Goal: Transaction & Acquisition: Subscribe to service/newsletter

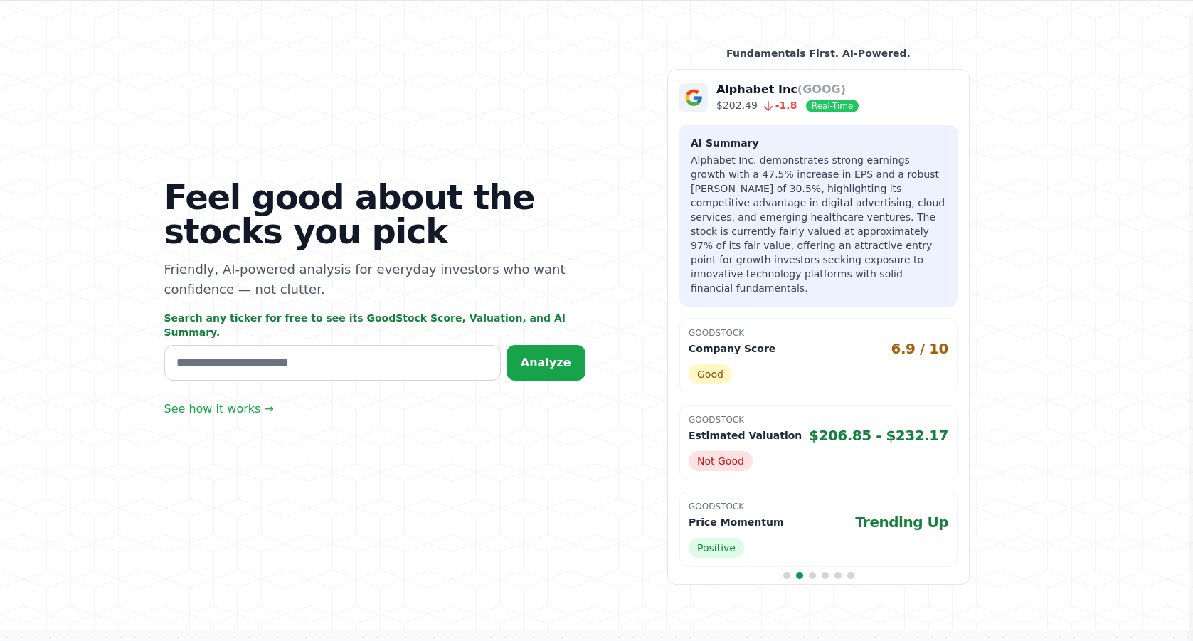
scroll to position [65, 0]
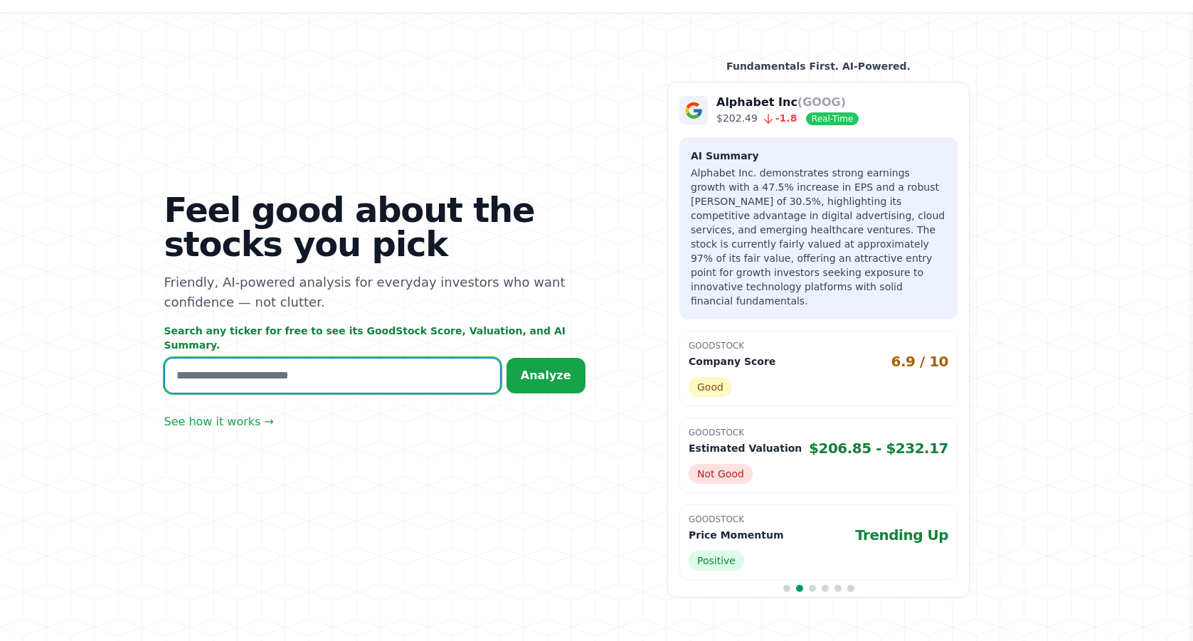
drag, startPoint x: 176, startPoint y: 374, endPoint x: 204, endPoint y: 376, distance: 27.8
click at [179, 374] on input "text" at bounding box center [332, 376] width 337 height 36
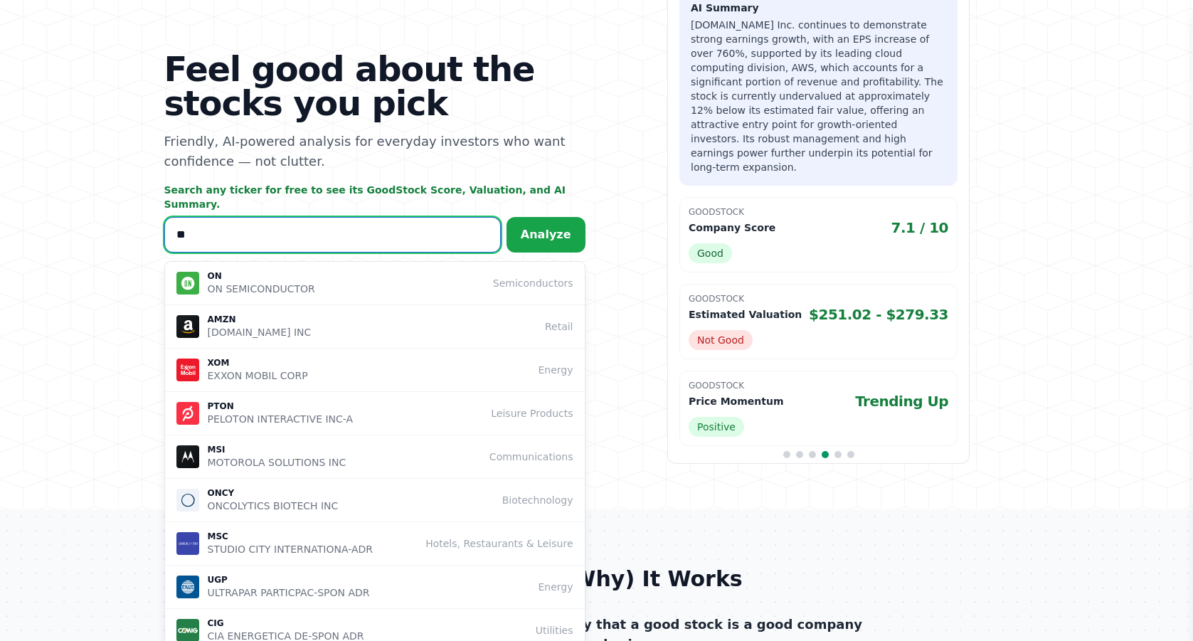
scroll to position [329, 0]
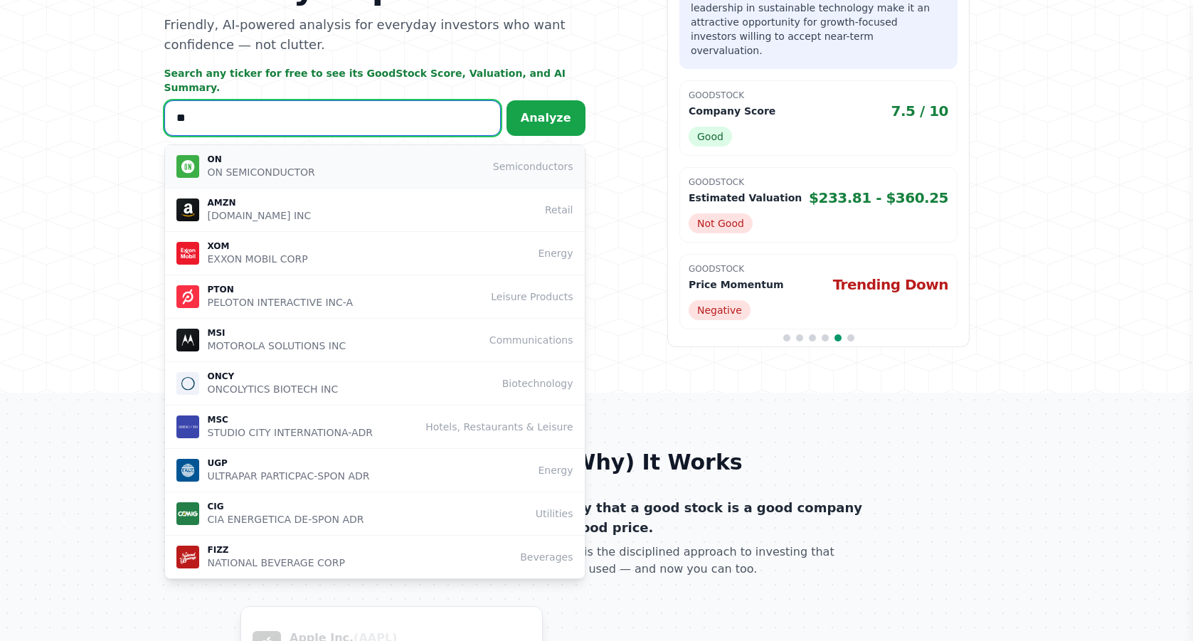
type input "**"
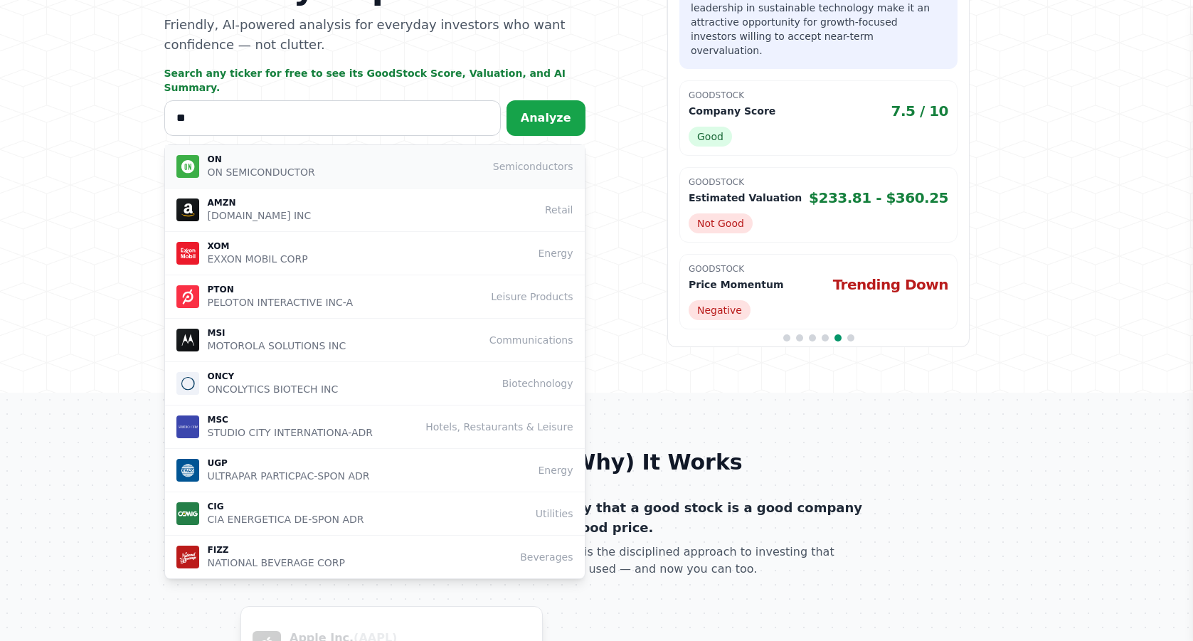
click at [259, 173] on p "ON SEMICONDUCTOR" at bounding box center [261, 172] width 107 height 14
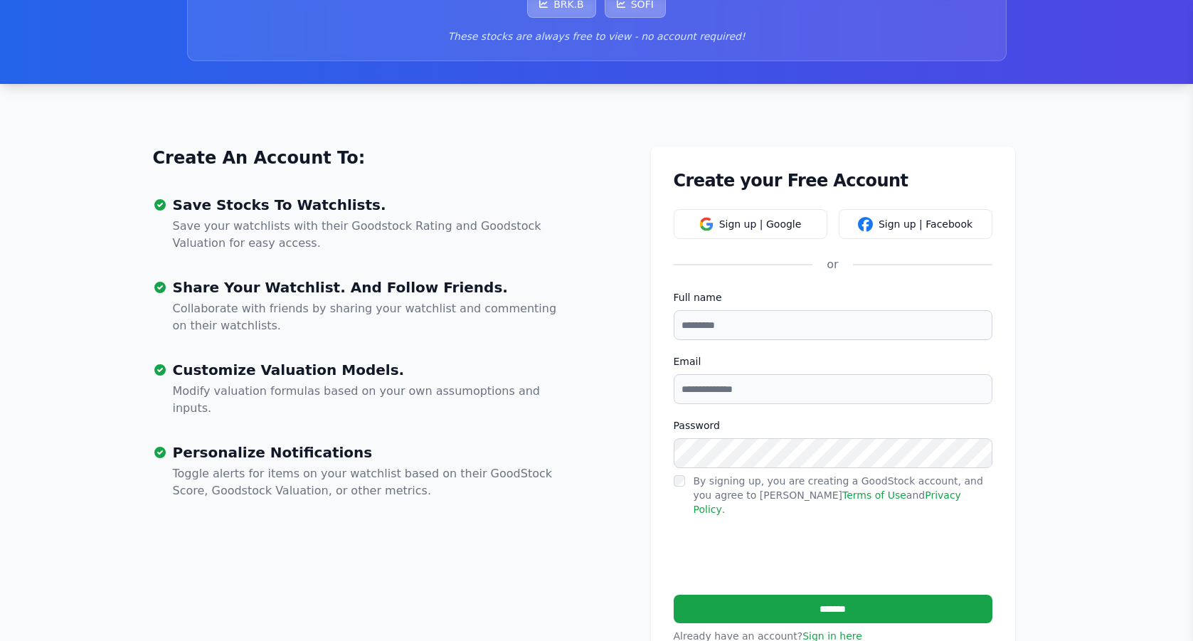
scroll to position [292, 0]
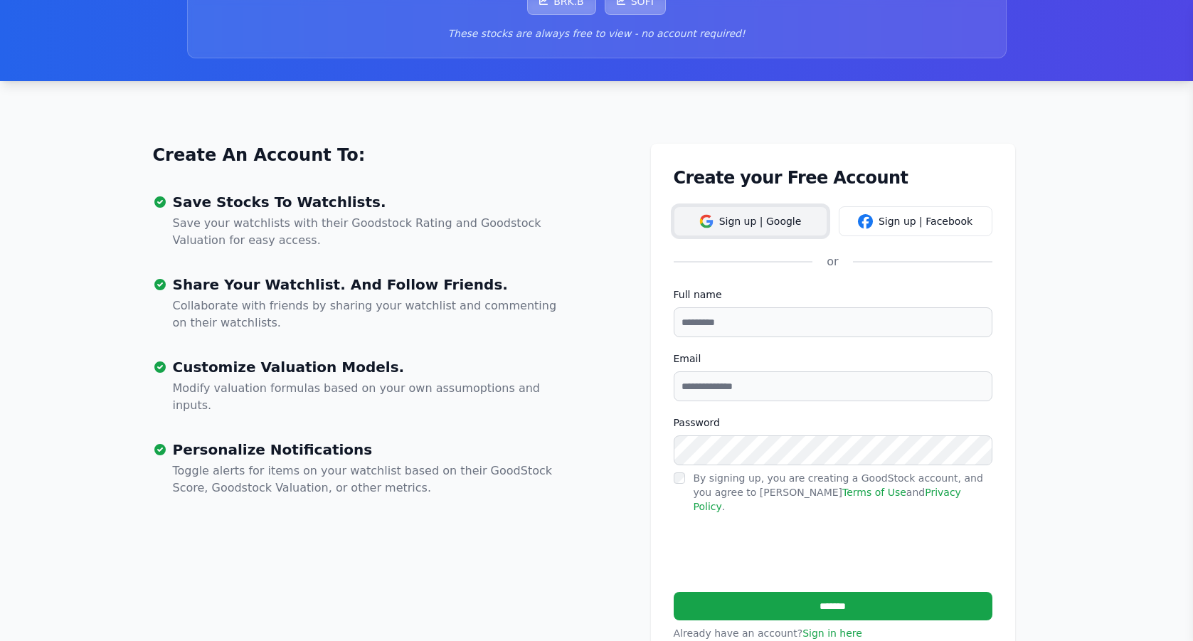
click at [729, 221] on button "Sign up | Google" at bounding box center [751, 221] width 154 height 30
